Goal: Find specific page/section: Find specific page/section

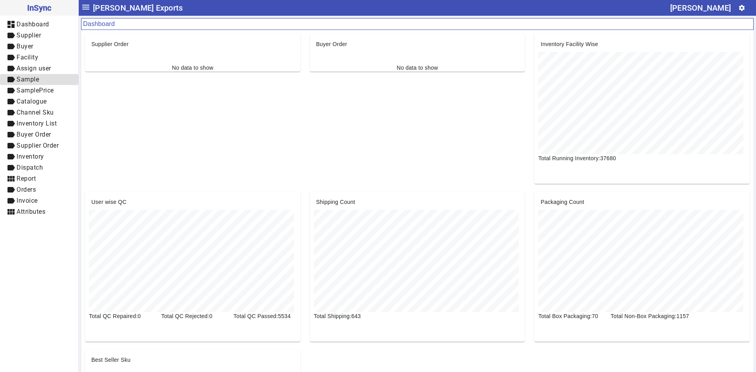
click at [43, 81] on span "label Sample" at bounding box center [39, 80] width 66 height 10
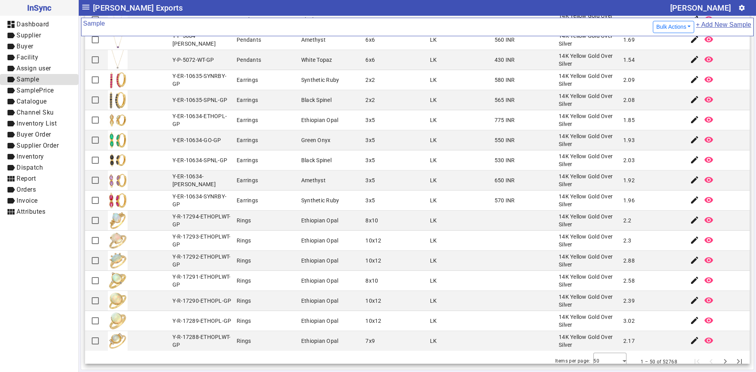
scroll to position [676, 0]
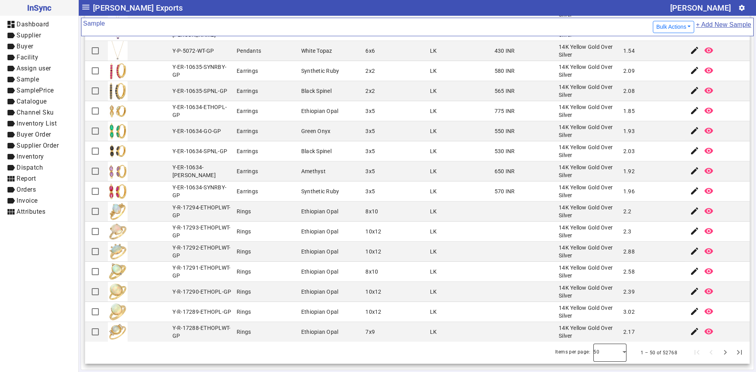
click at [607, 350] on div at bounding box center [609, 352] width 33 height 19
click at [601, 330] on mat-option "100" at bounding box center [598, 331] width 33 height 19
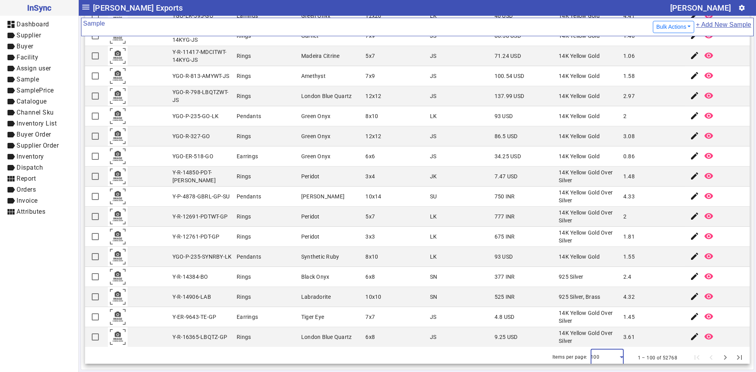
scroll to position [1679, 0]
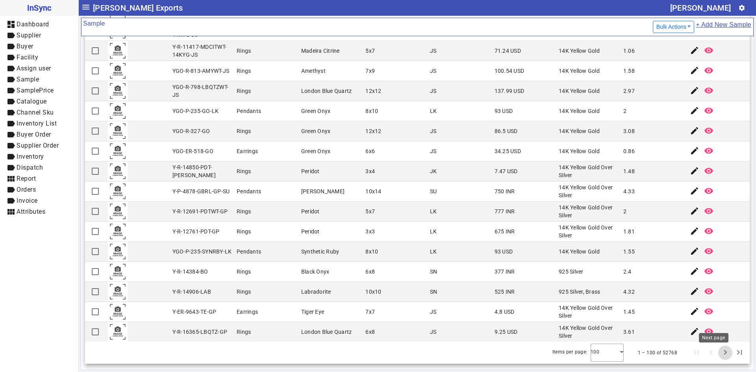
click at [716, 357] on span "Next page" at bounding box center [725, 352] width 19 height 19
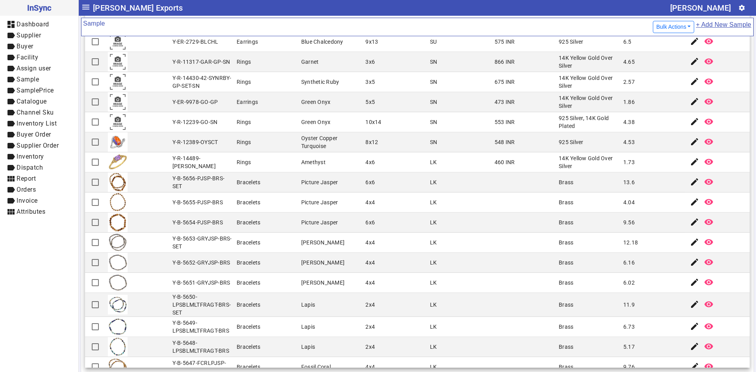
scroll to position [197, 0]
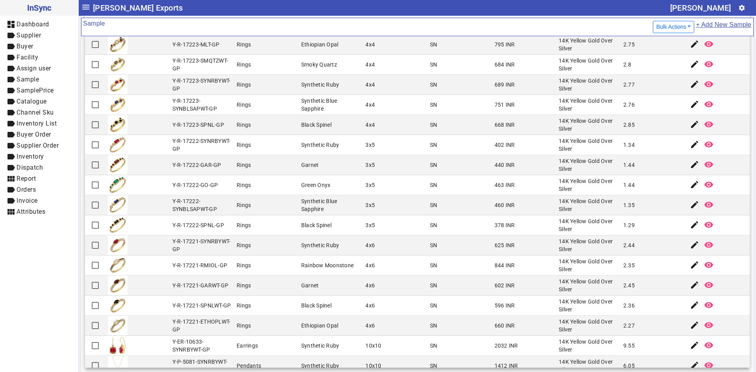
click at [562, 278] on div "14K Yellow Gold Over Silver" at bounding box center [589, 286] width 60 height 16
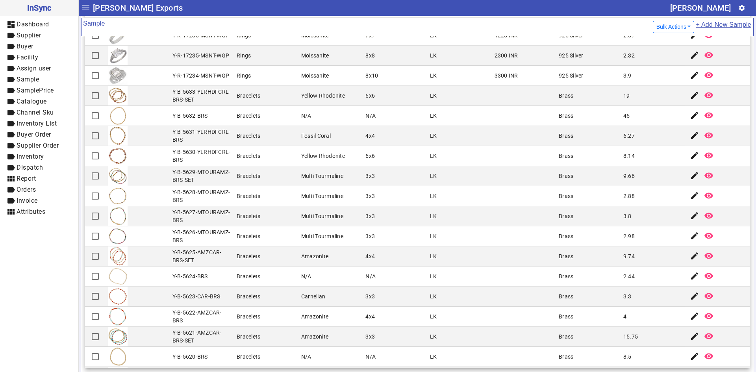
scroll to position [1683, 0]
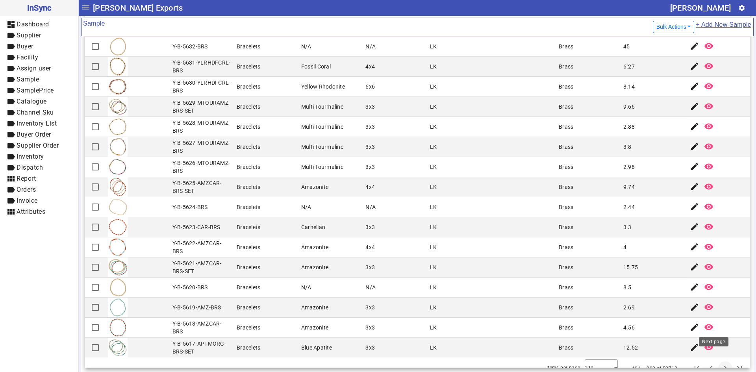
click at [716, 359] on span "Next page" at bounding box center [725, 368] width 19 height 19
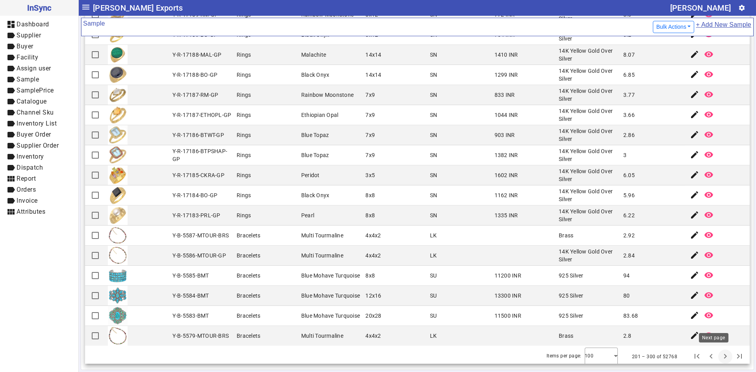
click at [716, 353] on span "Next page" at bounding box center [725, 356] width 19 height 19
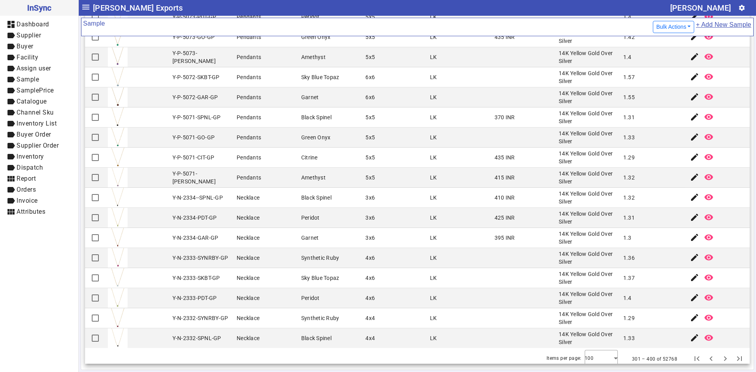
scroll to position [1679, 0]
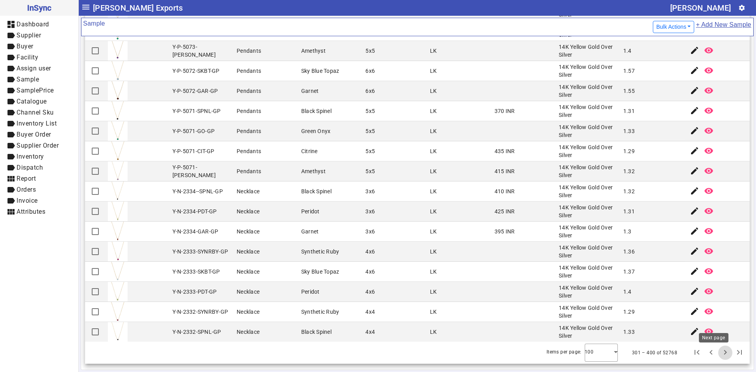
click at [716, 356] on span "Next page" at bounding box center [725, 352] width 19 height 19
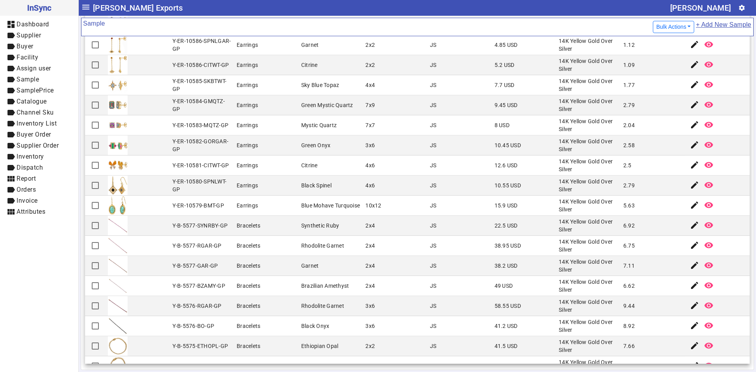
scroll to position [315, 0]
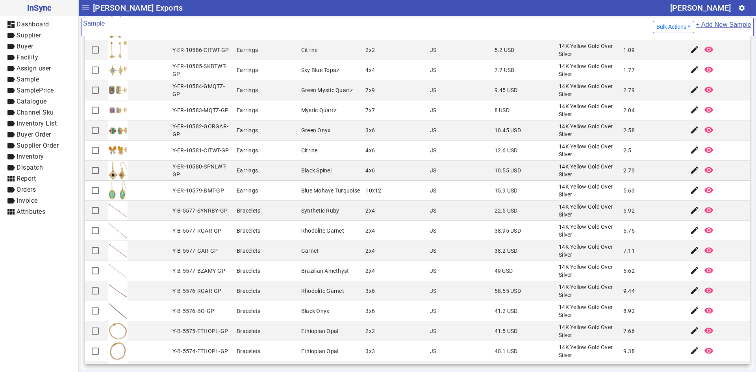
click at [350, 266] on mat-cell "Brazilian Amethyst" at bounding box center [331, 271] width 65 height 20
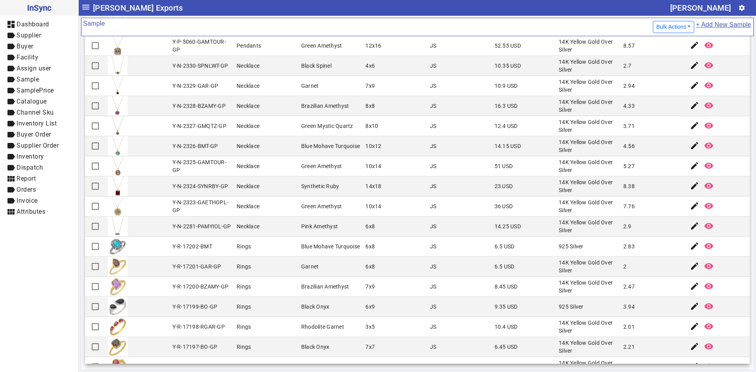
scroll to position [1417, 0]
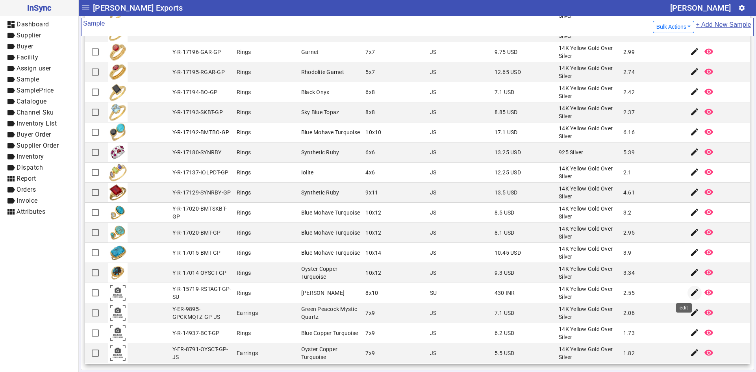
click at [690, 295] on mat-icon "edit" at bounding box center [694, 292] width 9 height 9
